Goal: Find specific page/section

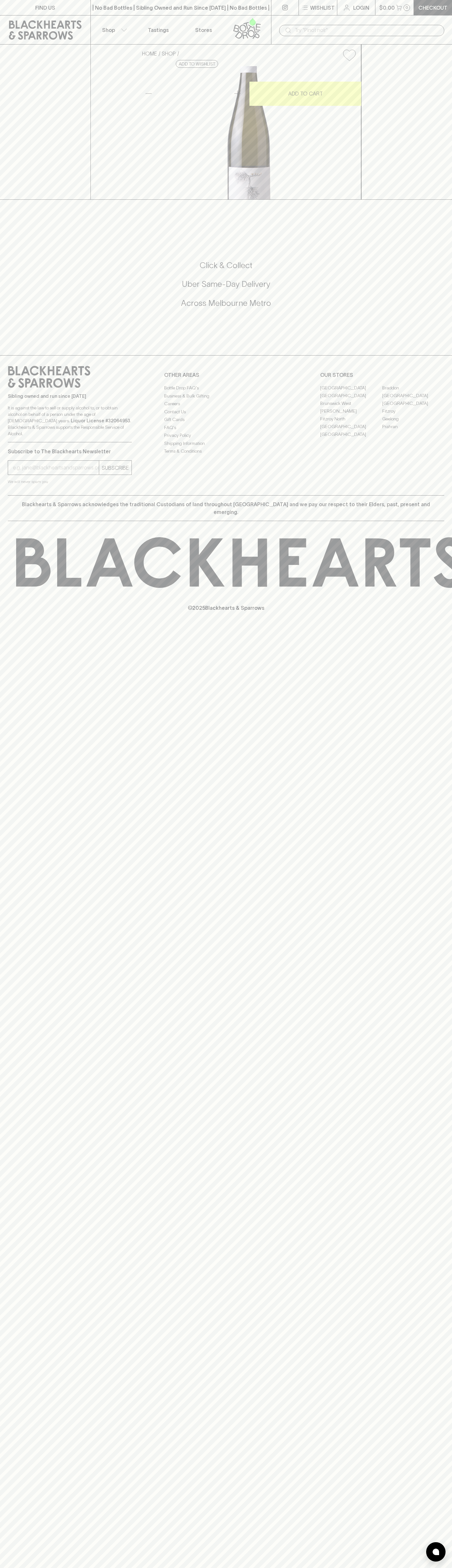
click at [194, 25] on link "Stores" at bounding box center [203, 29] width 45 height 29
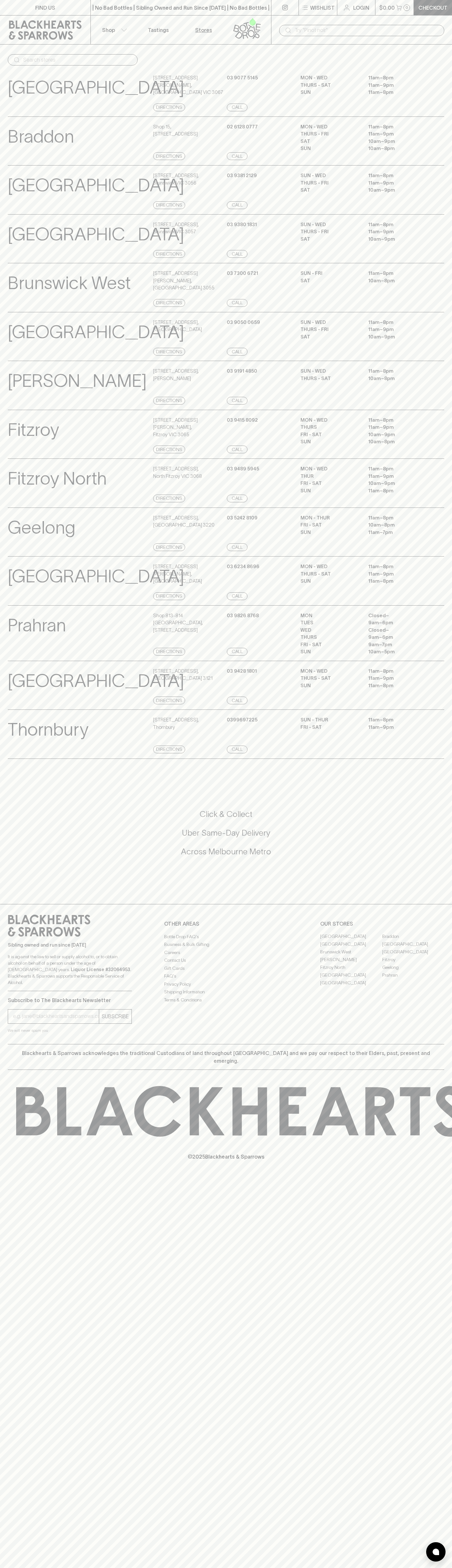
click at [442, 201] on div "SUN - WED 11am – 8pm THURS - FRI 11am – 9pm SAT 10am – 9pm" at bounding box center [372, 190] width 143 height 37
click at [417, 1568] on html "FIND US | No Bad Bottles | Sibling Owned and Run Since [DATE] | No Bad Bottles …" at bounding box center [226, 784] width 452 height 1568
click at [13, 1568] on html "FIND US | No Bad Bottles | Sibling Owned and Run Since [DATE] | No Bad Bottles …" at bounding box center [226, 784] width 452 height 1568
